Goal: Check status

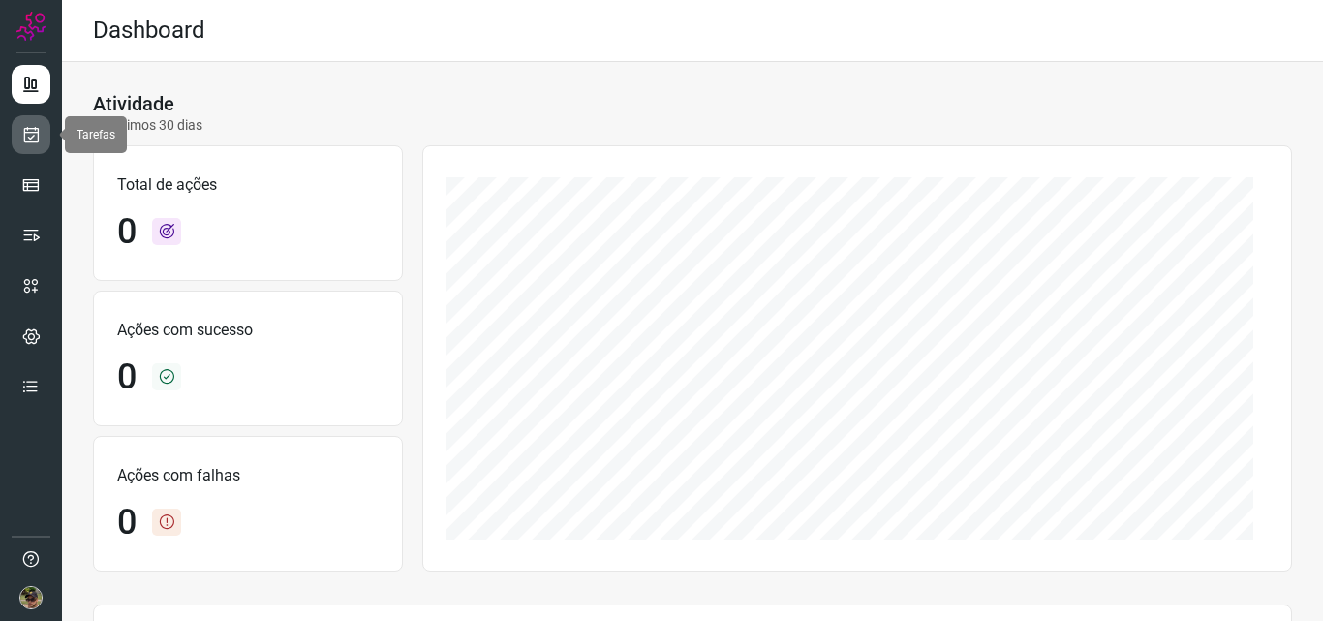
click at [13, 119] on link at bounding box center [31, 134] width 39 height 39
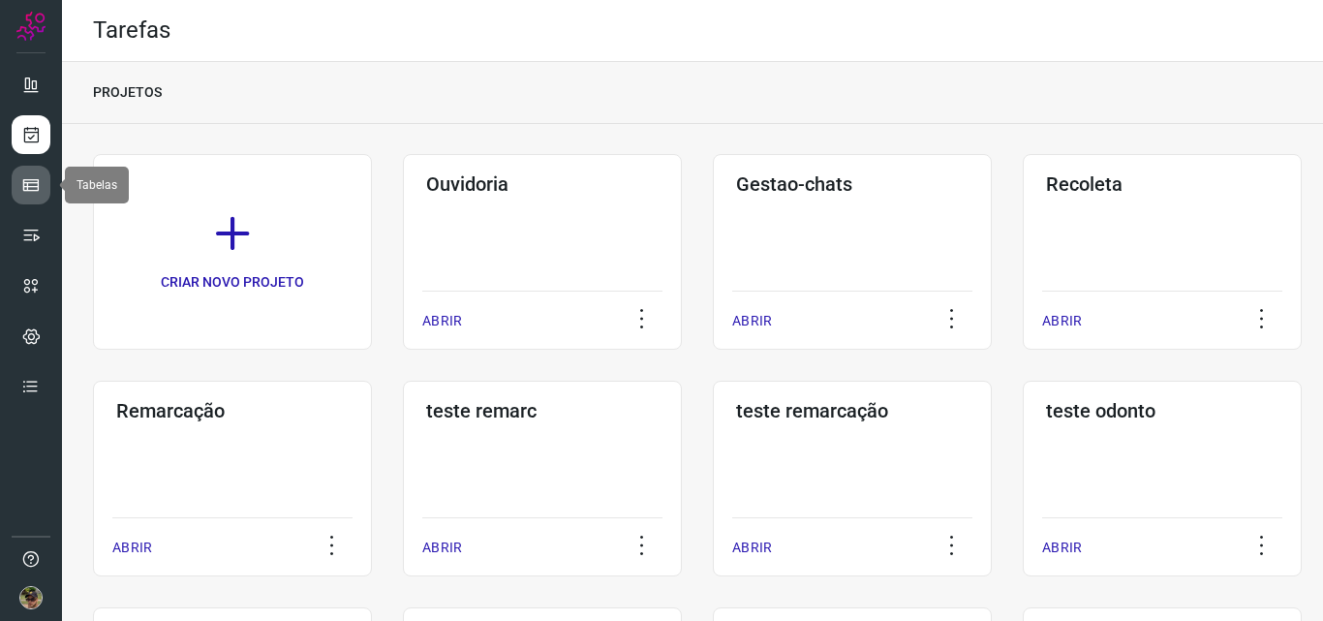
click at [41, 179] on link at bounding box center [31, 185] width 39 height 39
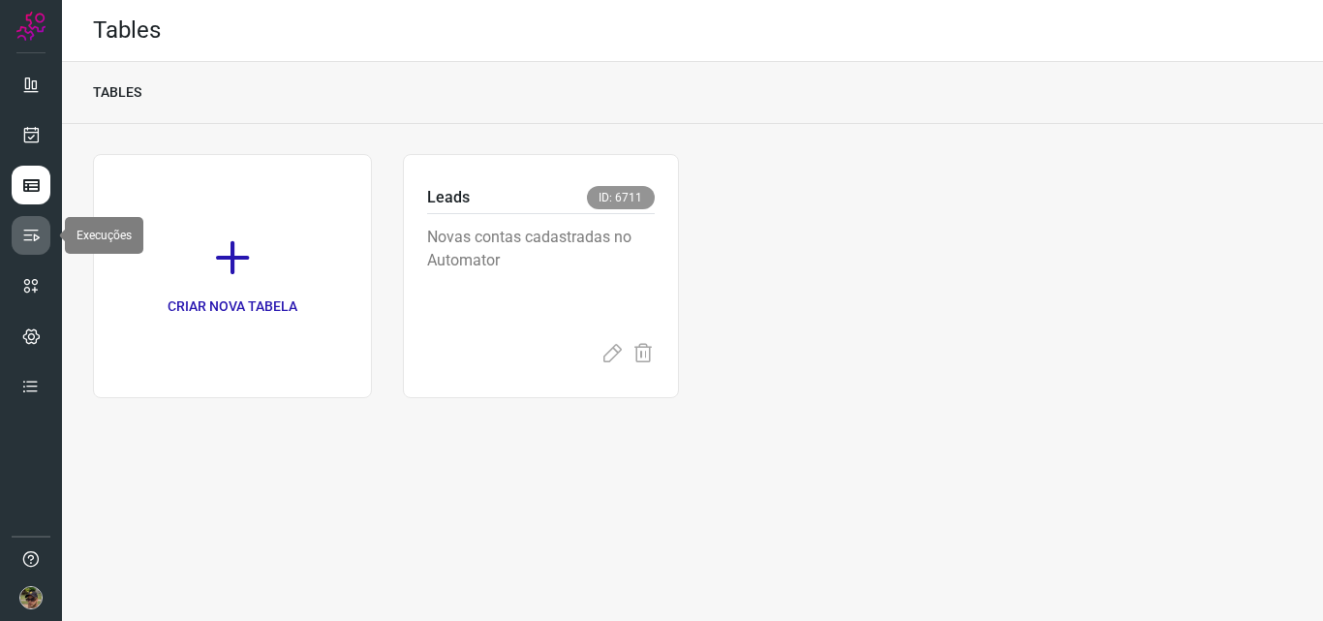
click at [22, 234] on icon at bounding box center [30, 235] width 19 height 19
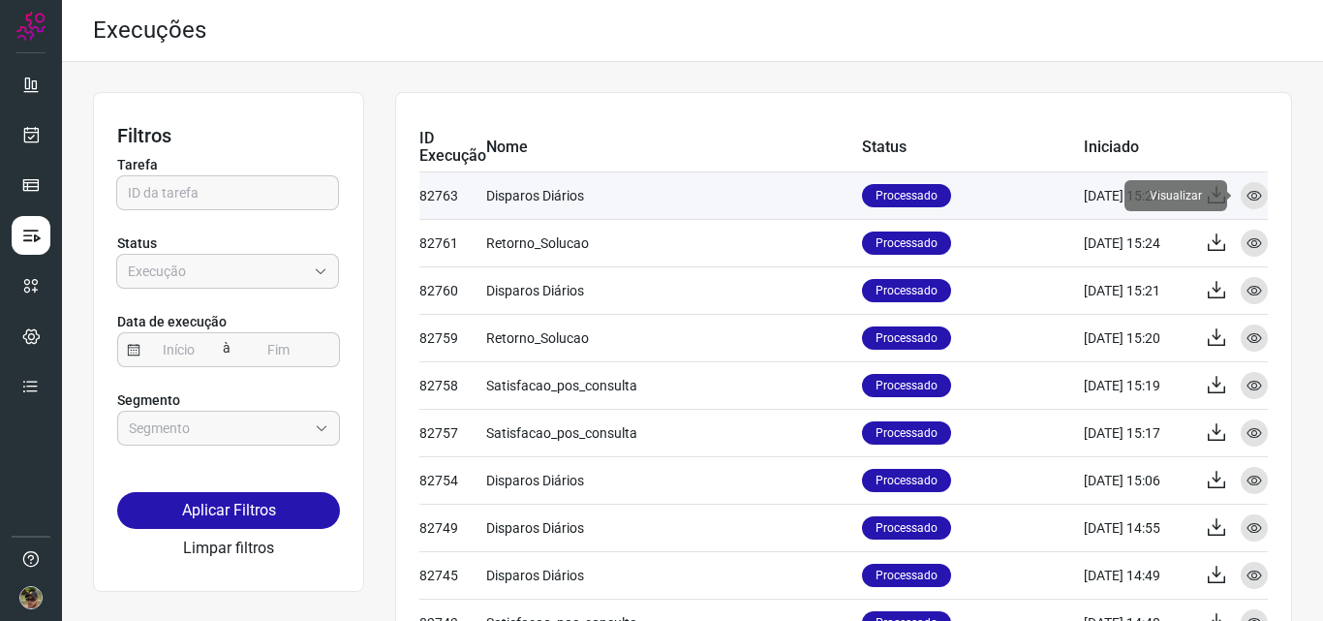
click at [1247, 194] on icon at bounding box center [1255, 196] width 16 height 16
